Goal: Communication & Community: Answer question/provide support

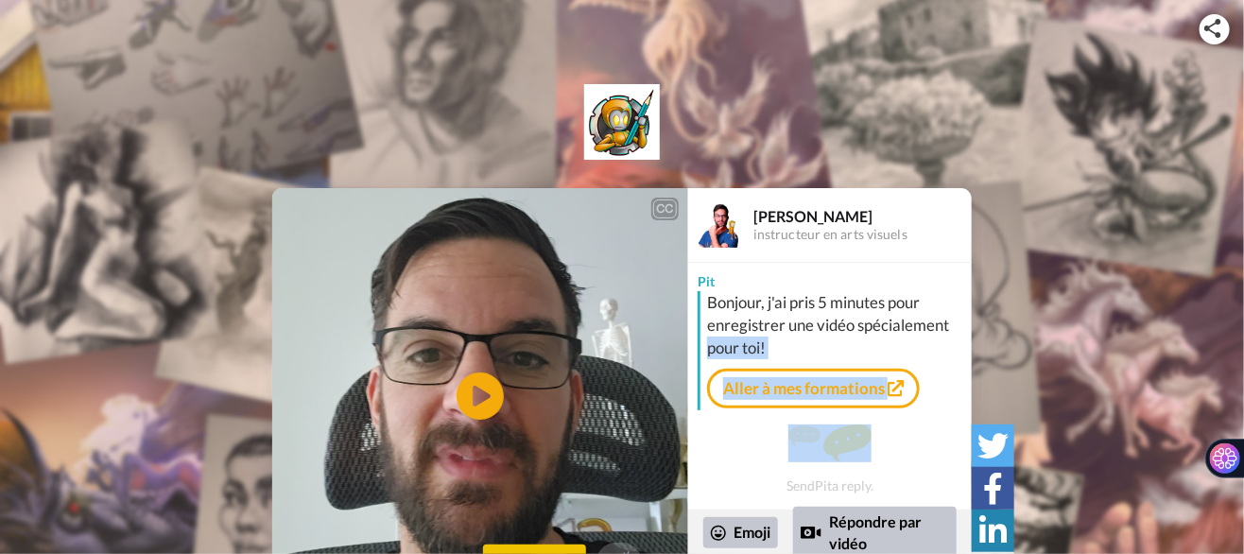
drag, startPoint x: 698, startPoint y: 350, endPoint x: 697, endPoint y: 409, distance: 59.6
click at [697, 409] on div "[PERSON_NAME], j'ai pris 5 minutes pour enregistrer une vidéo spécialement pour…" at bounding box center [830, 386] width 284 height 247
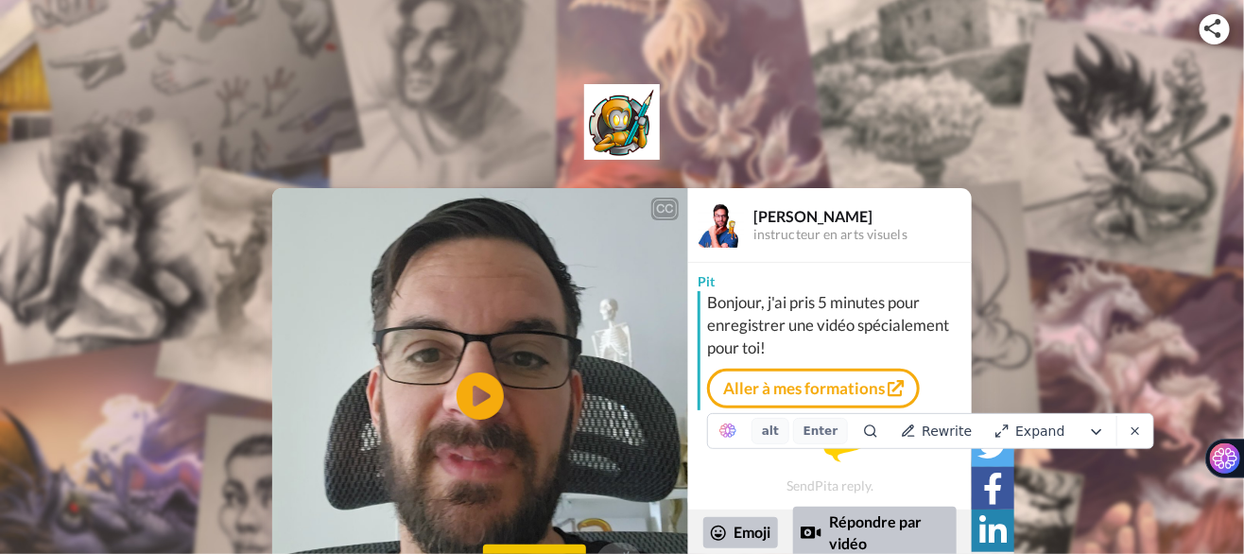
click at [1231, 198] on div "CC Play/Pause 0:00 / 0:37 👏 Remercier [PERSON_NAME] instructeur en arts visuels…" at bounding box center [622, 396] width 1244 height 416
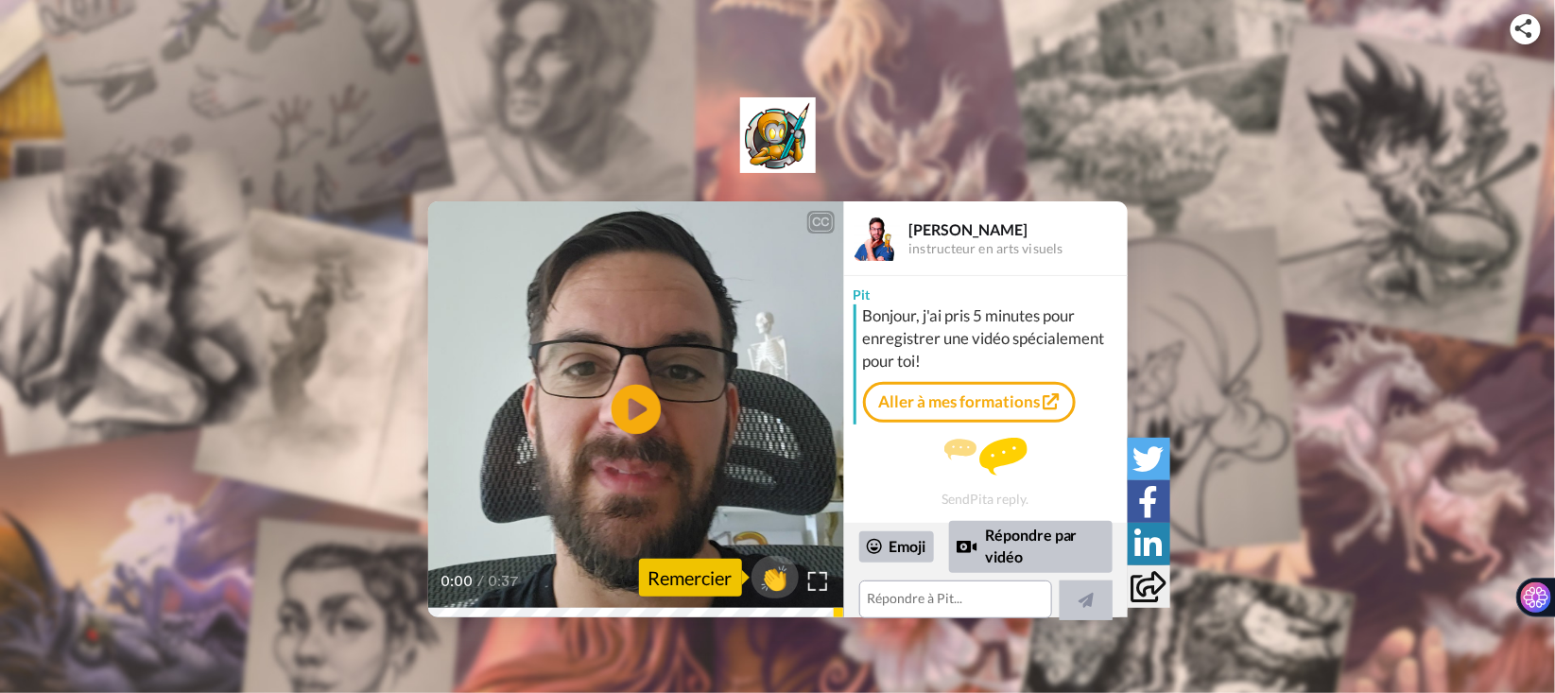
click at [629, 409] on icon "Play/Pause" at bounding box center [636, 410] width 50 height 90
click at [974, 553] on textarea at bounding box center [955, 599] width 193 height 38
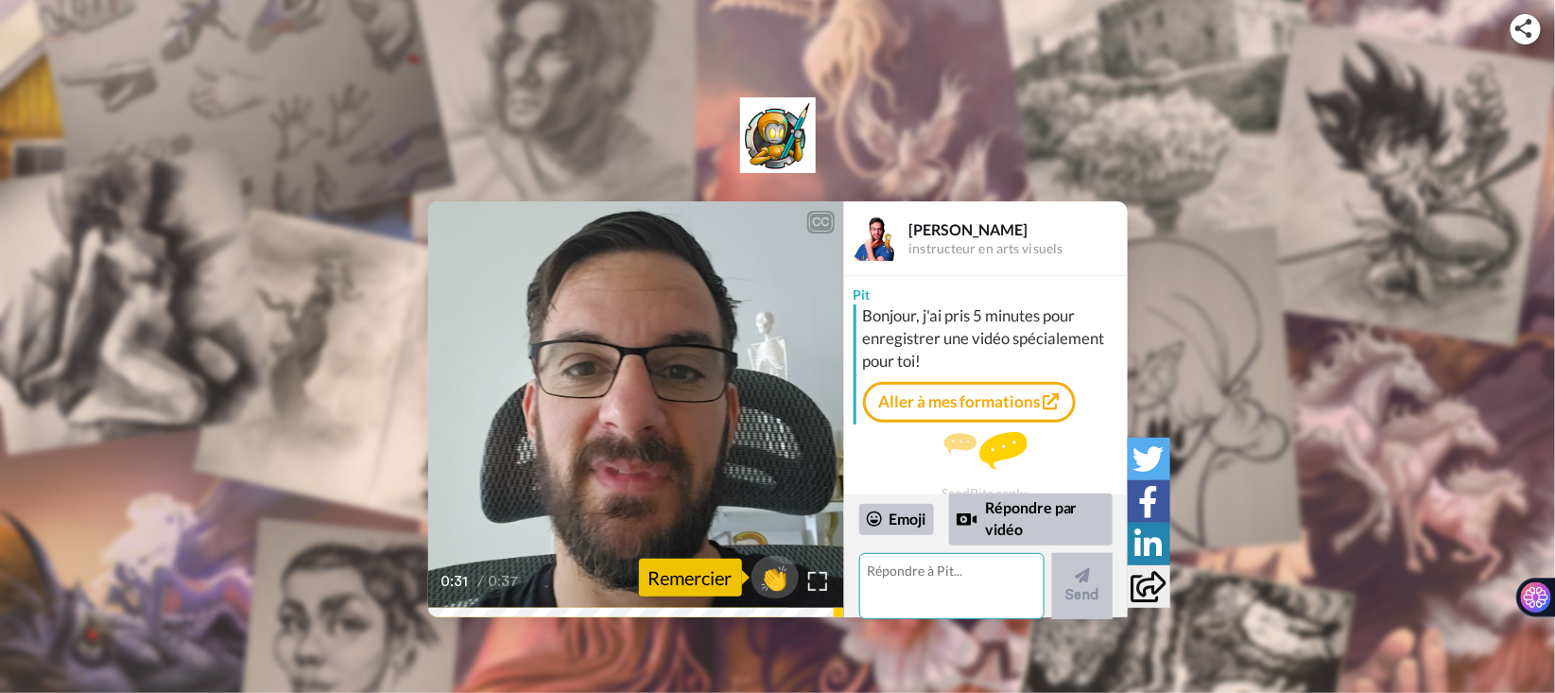
click at [939, 553] on textarea at bounding box center [951, 586] width 185 height 66
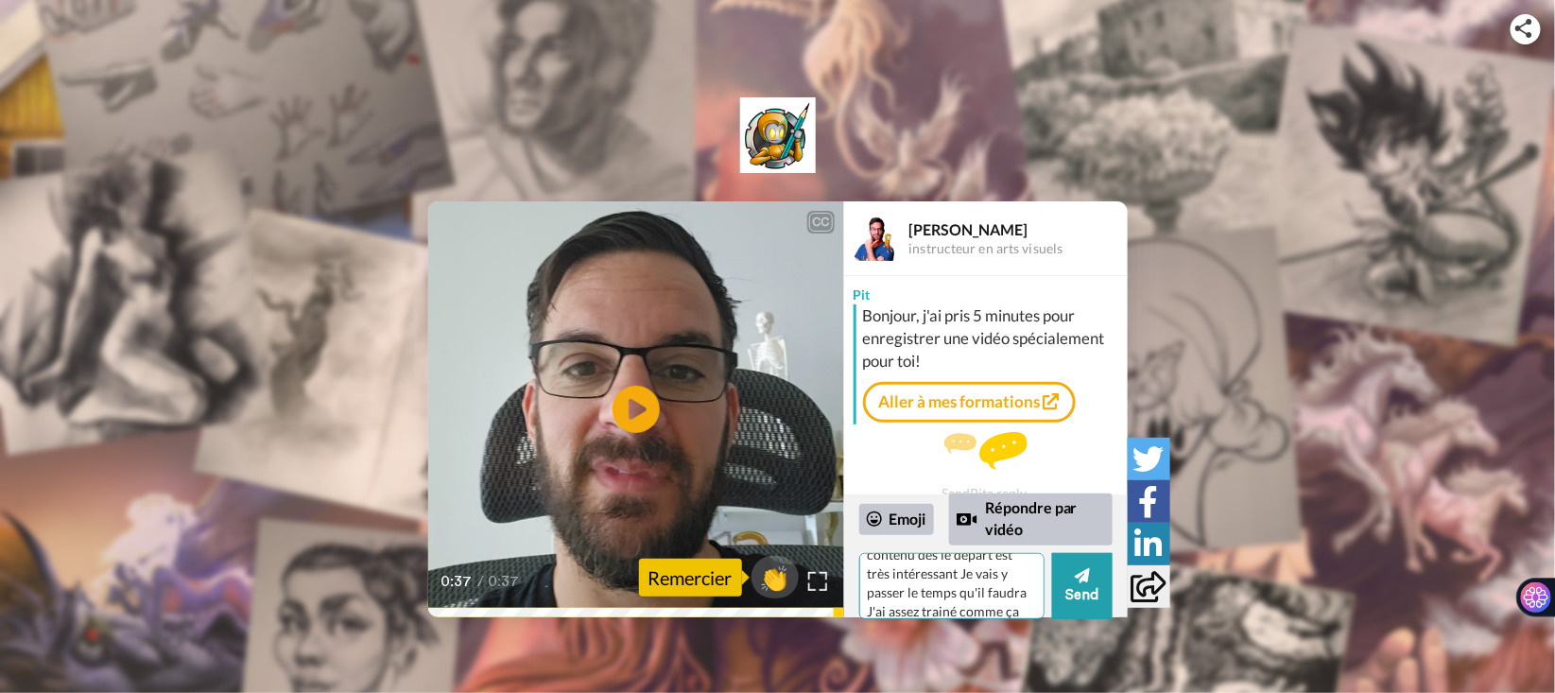
scroll to position [55, 0]
type textarea "Merci pour l'accueil Le contenu dès le départ est très intéressant Je vais y pa…"
click at [1092, 553] on button "Send" at bounding box center [1082, 586] width 60 height 66
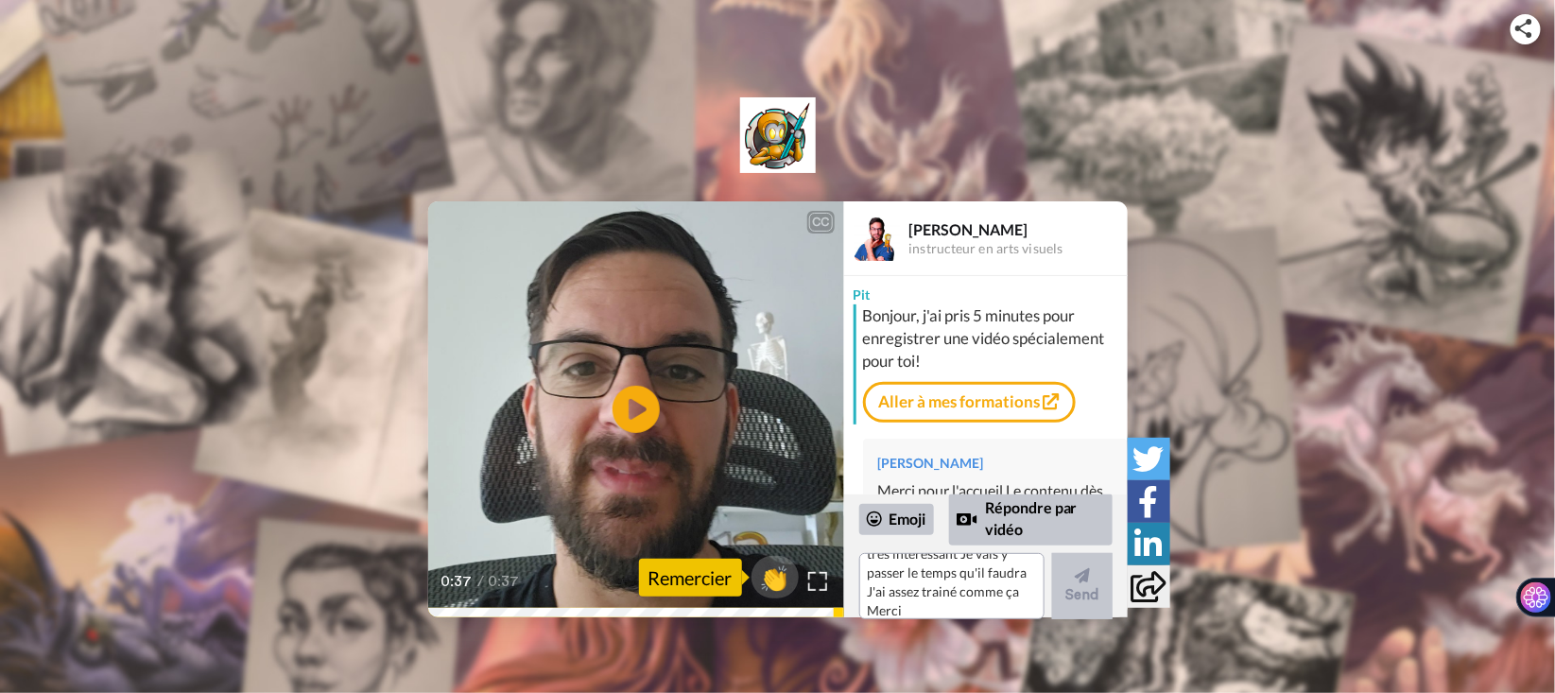
scroll to position [0, 0]
